Goal: Information Seeking & Learning: Learn about a topic

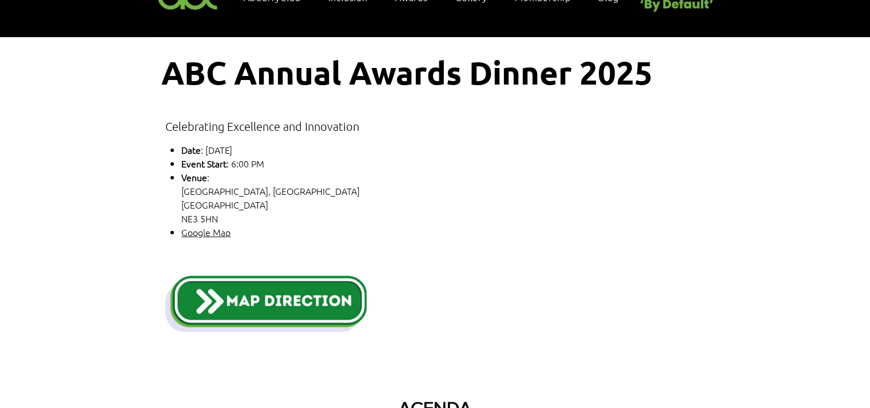
scroll to position [114, 0]
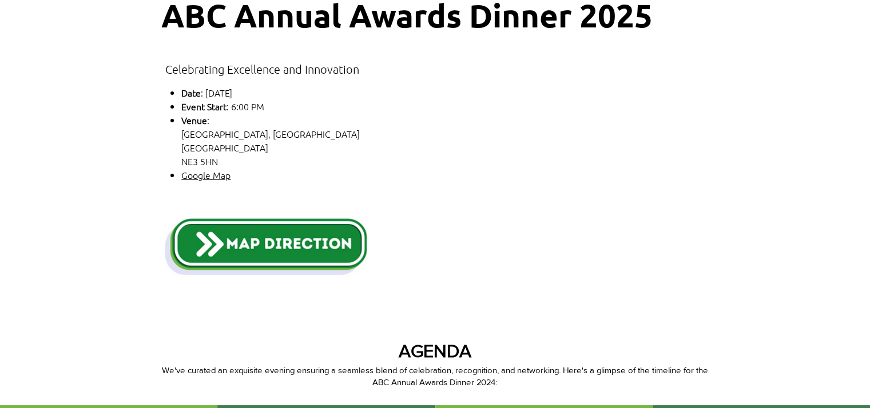
click at [319, 236] on img "main content" at bounding box center [265, 246] width 201 height 63
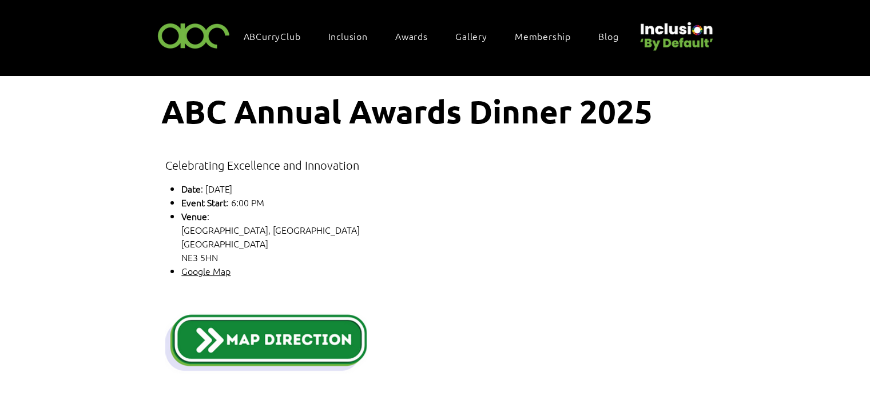
scroll to position [0, 0]
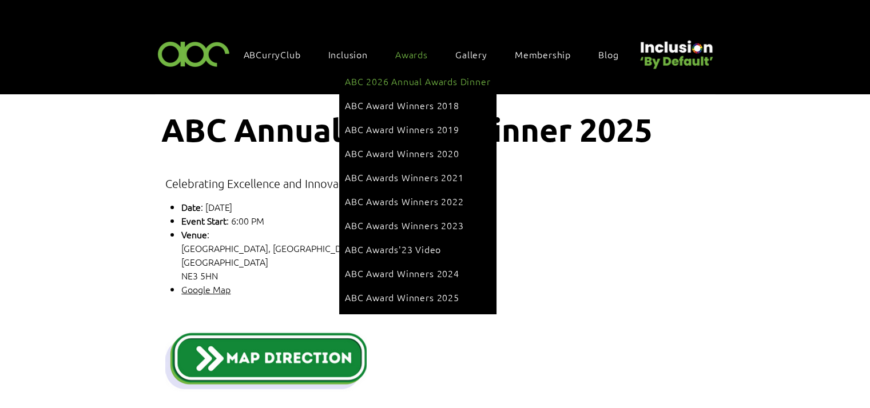
click at [408, 84] on span "ABC 2026 Annual Awards Dinner" at bounding box center [417, 81] width 145 height 13
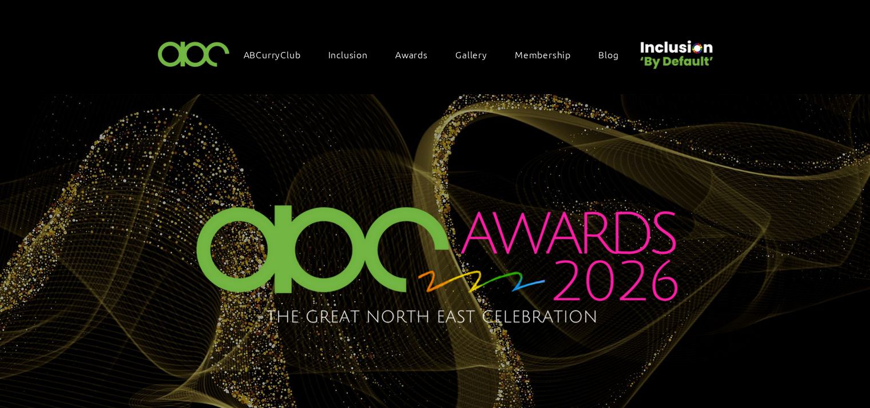
click at [414, 53] on span "Awards" at bounding box center [411, 54] width 33 height 13
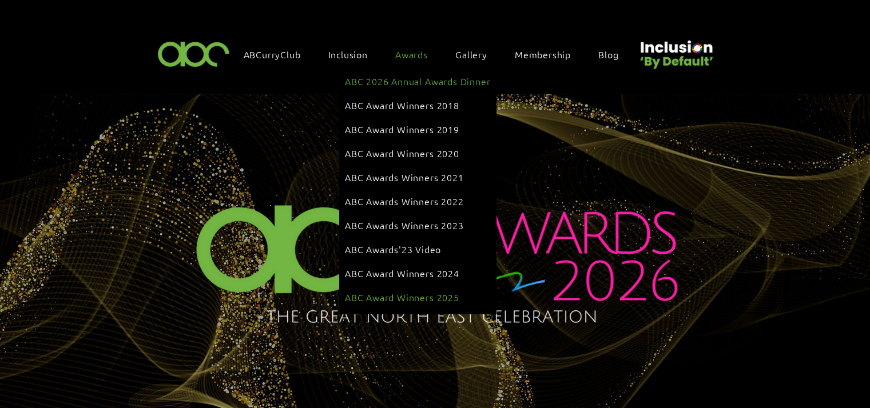
click at [405, 291] on span "ABC Award Winners 2025" at bounding box center [402, 297] width 114 height 13
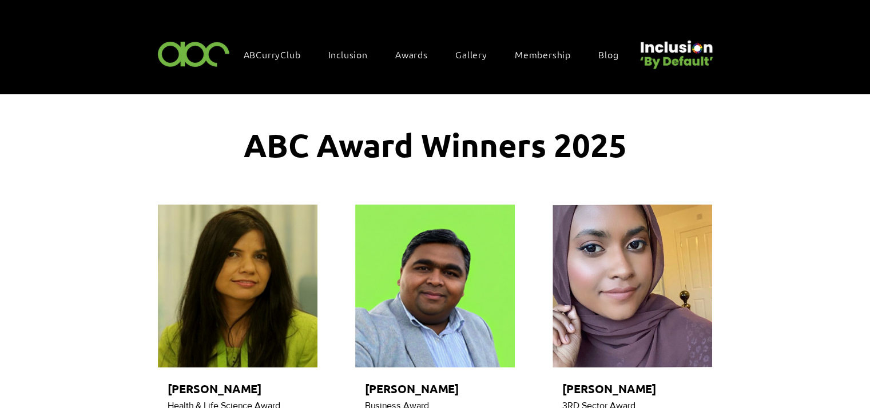
click at [174, 55] on img at bounding box center [193, 54] width 79 height 34
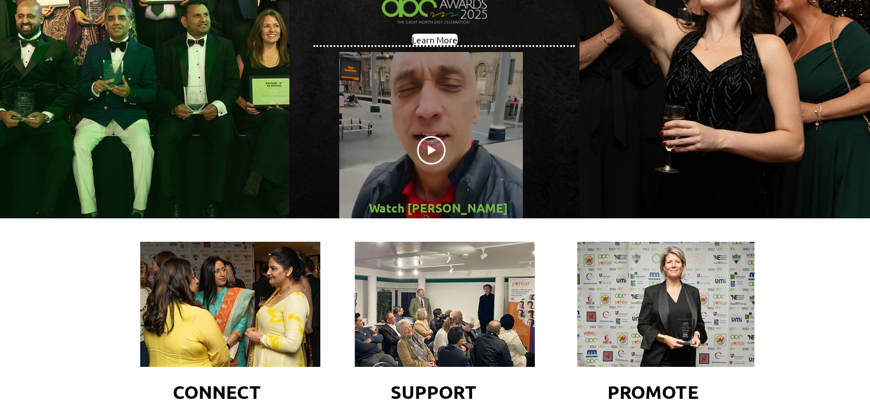
scroll to position [343, 0]
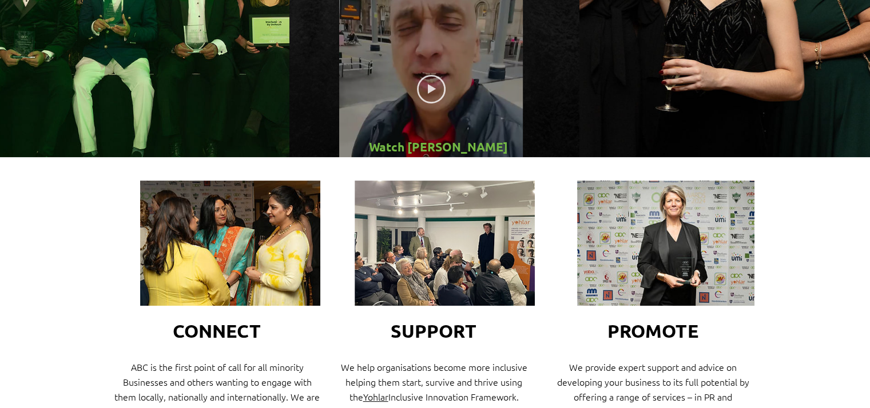
click at [434, 90] on icon "Play video" at bounding box center [431, 89] width 29 height 29
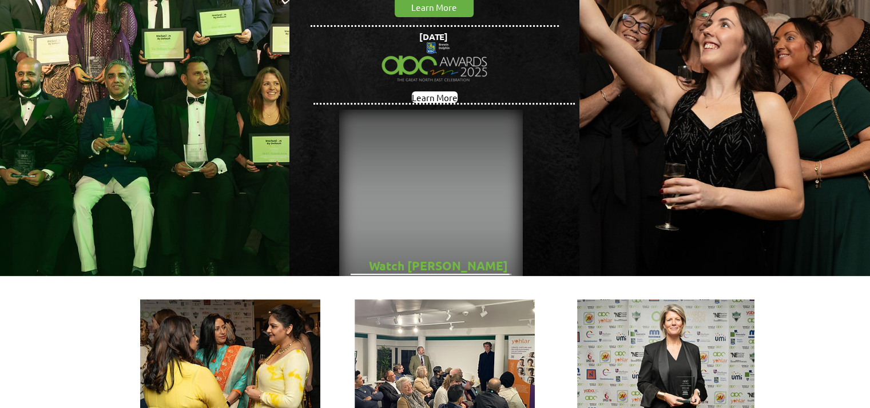
scroll to position [229, 0]
